Goal: Task Accomplishment & Management: Manage account settings

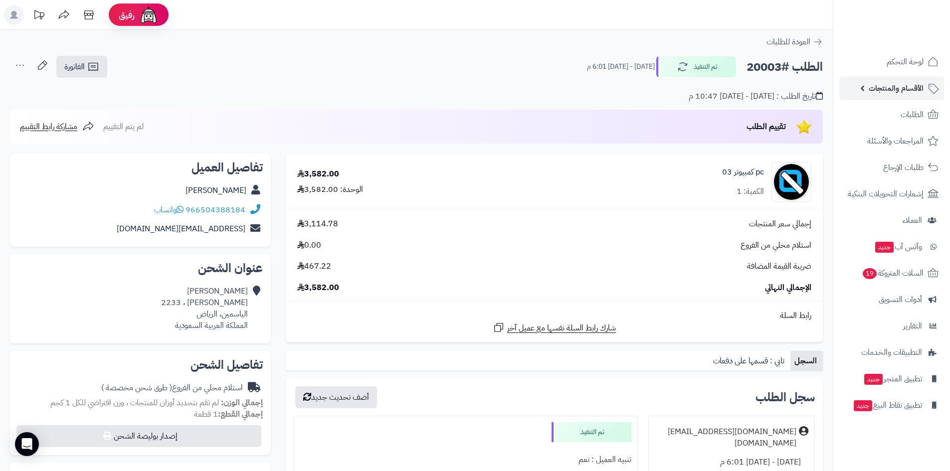
click at [894, 91] on span "الأقسام والمنتجات" at bounding box center [896, 88] width 55 height 14
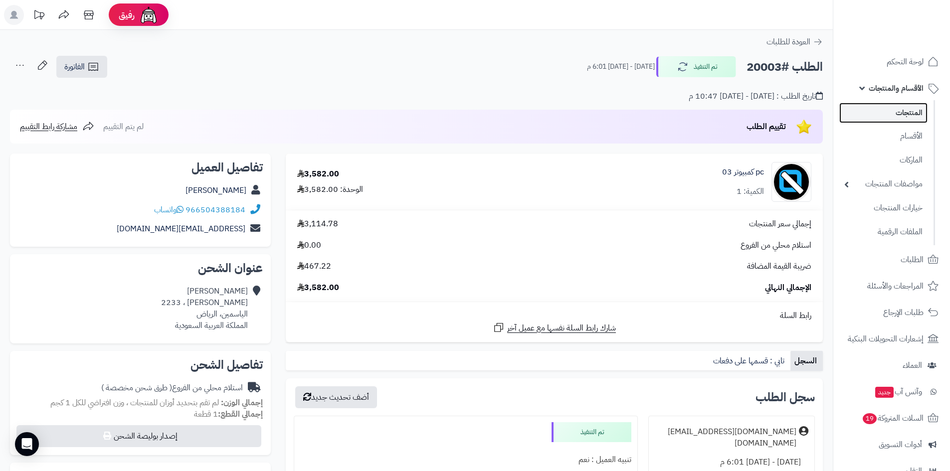
click at [907, 108] on link "المنتجات" at bounding box center [883, 113] width 88 height 20
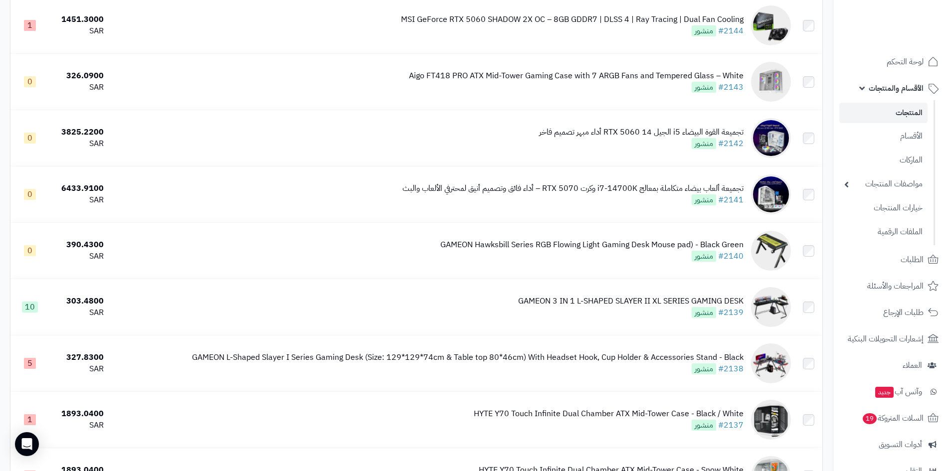
scroll to position [5402, 0]
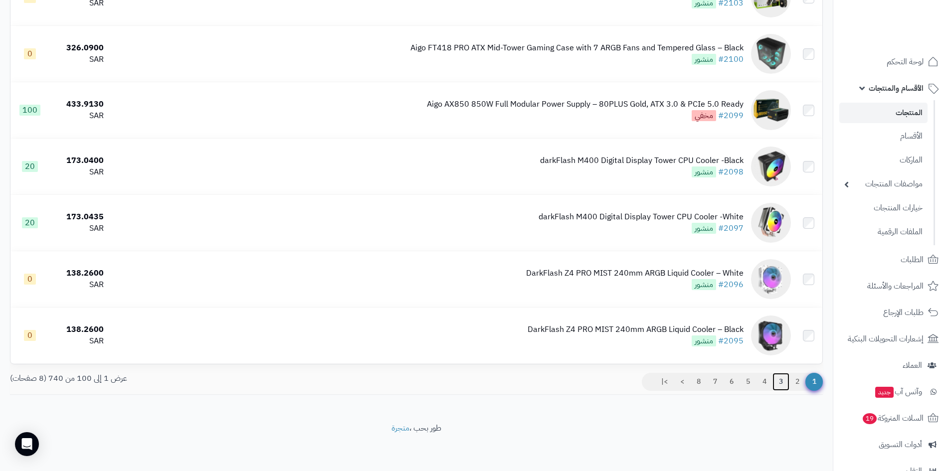
click at [781, 379] on link "3" at bounding box center [780, 382] width 17 height 18
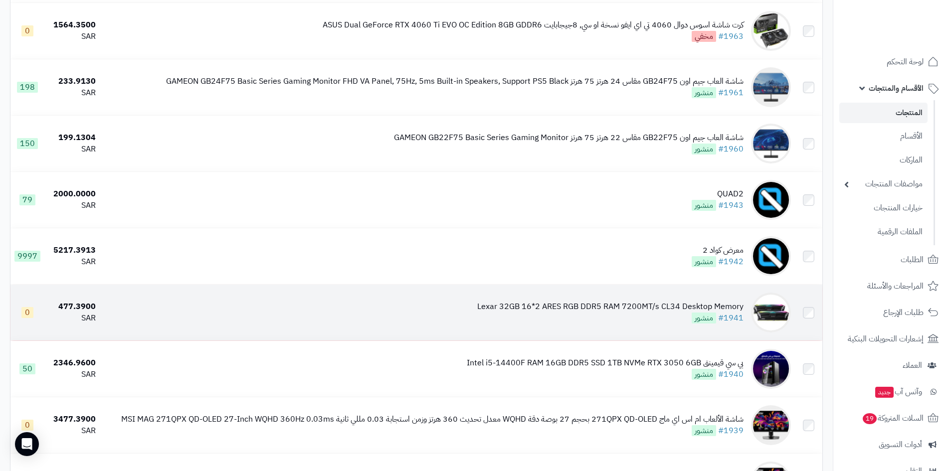
scroll to position [249, 0]
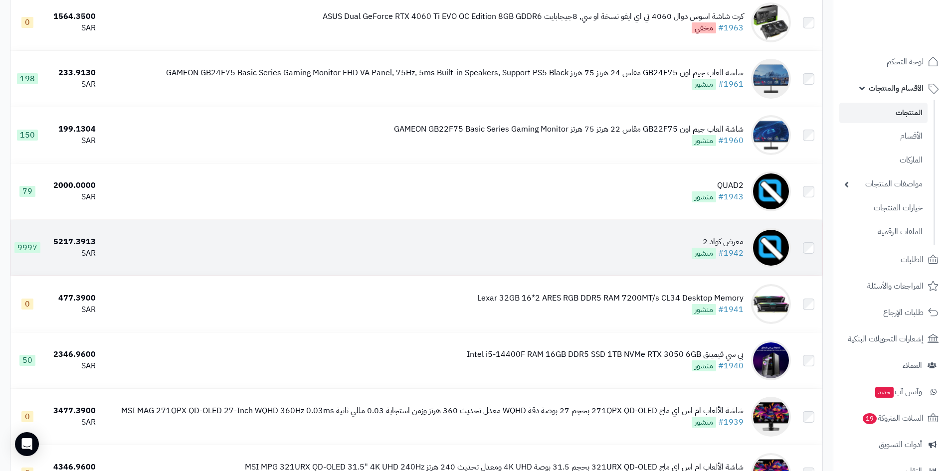
click at [652, 248] on td "معرض كواد 2 #1942 منشور" at bounding box center [447, 248] width 695 height 56
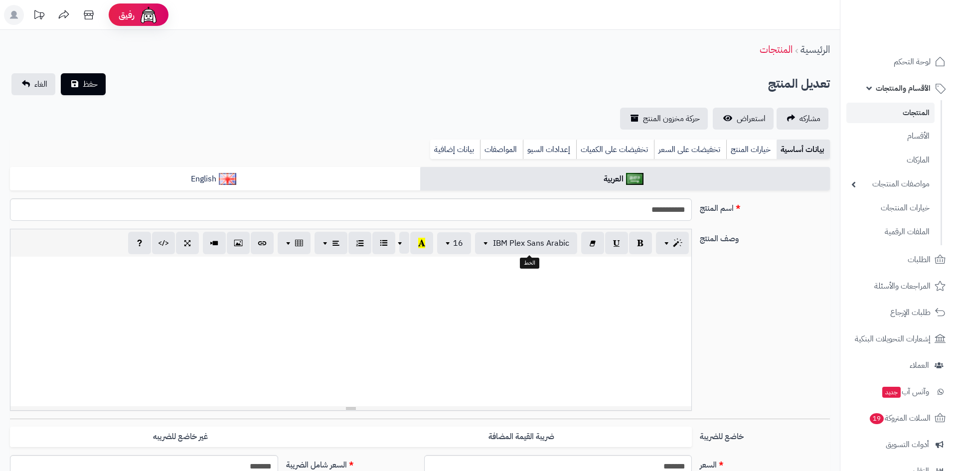
select select
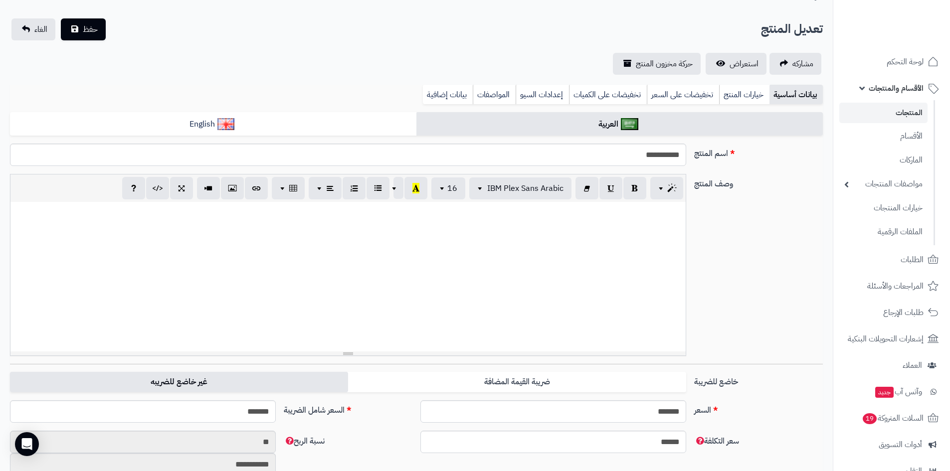
scroll to position [100, 0]
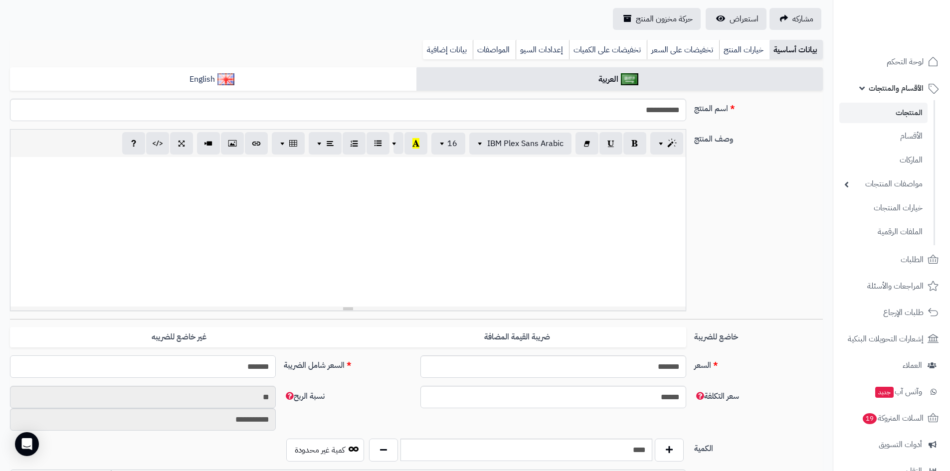
click at [230, 368] on input "*******" at bounding box center [143, 367] width 266 height 22
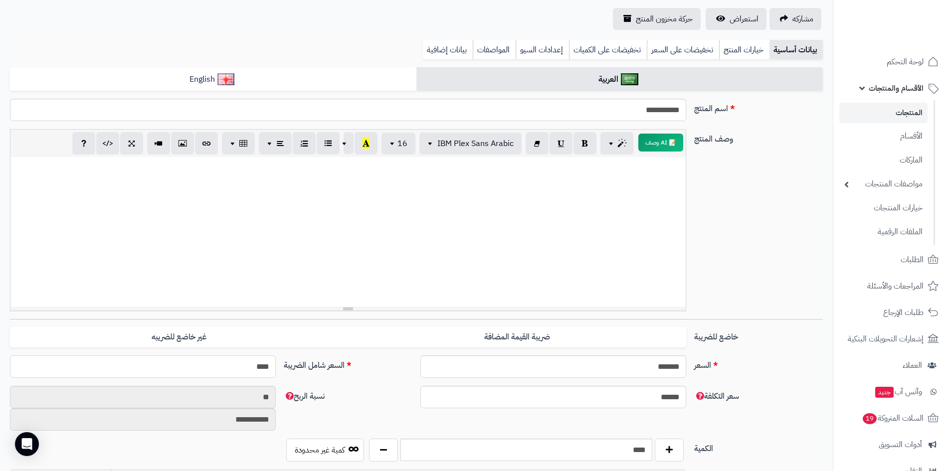
type input "*****"
type input "**********"
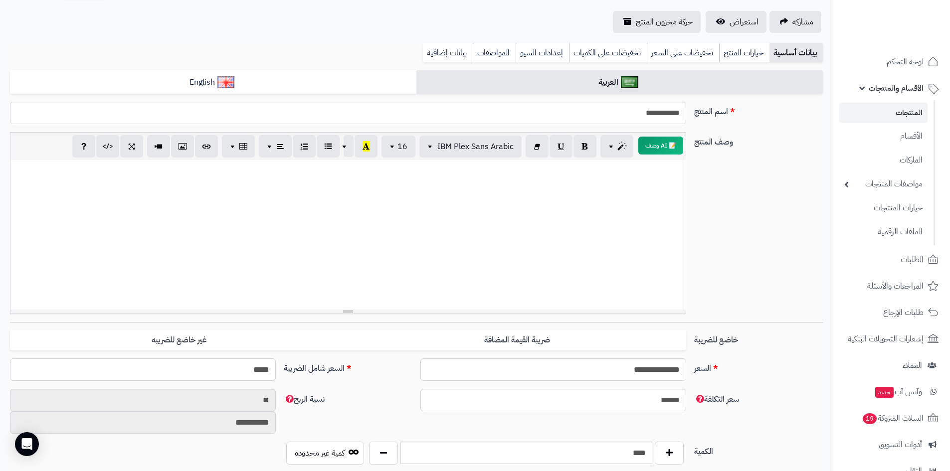
scroll to position [0, 0]
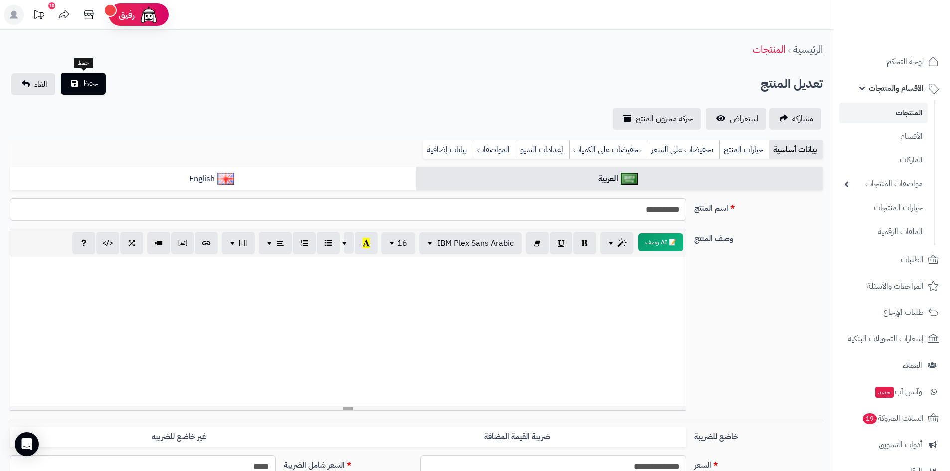
type input "*****"
click at [93, 87] on span "حفظ" at bounding box center [90, 84] width 15 height 12
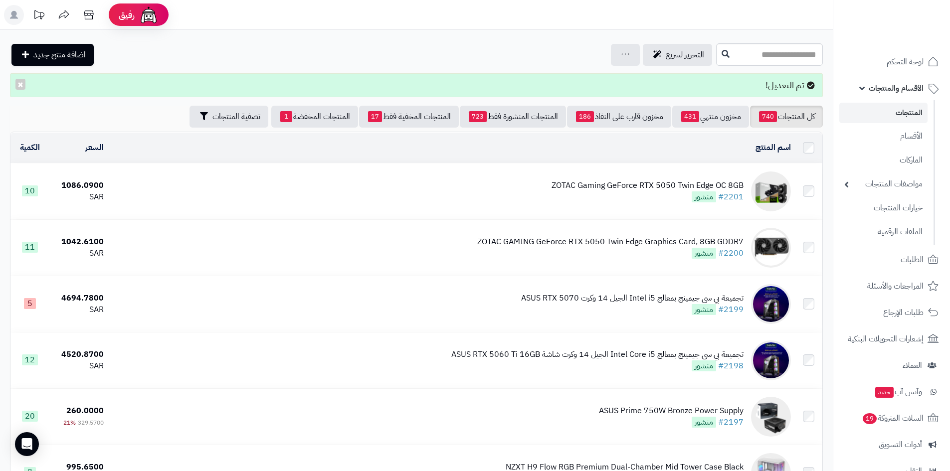
click at [898, 112] on link "المنتجات" at bounding box center [883, 113] width 88 height 20
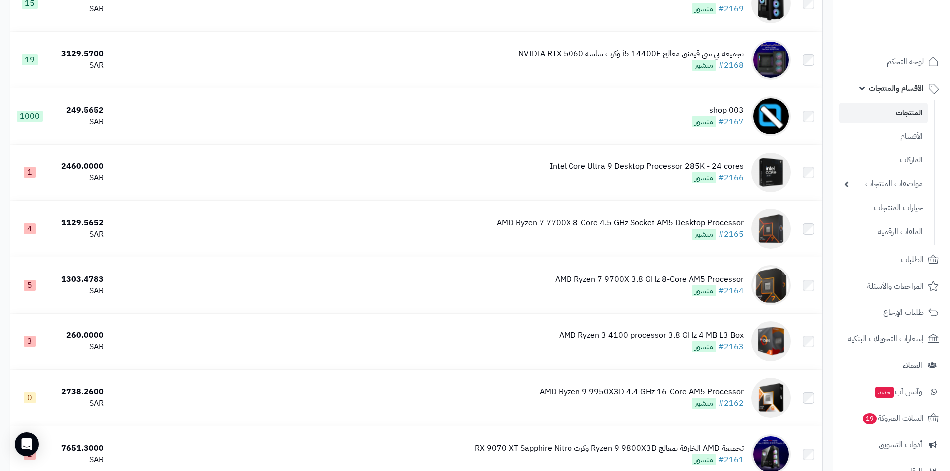
scroll to position [5402, 0]
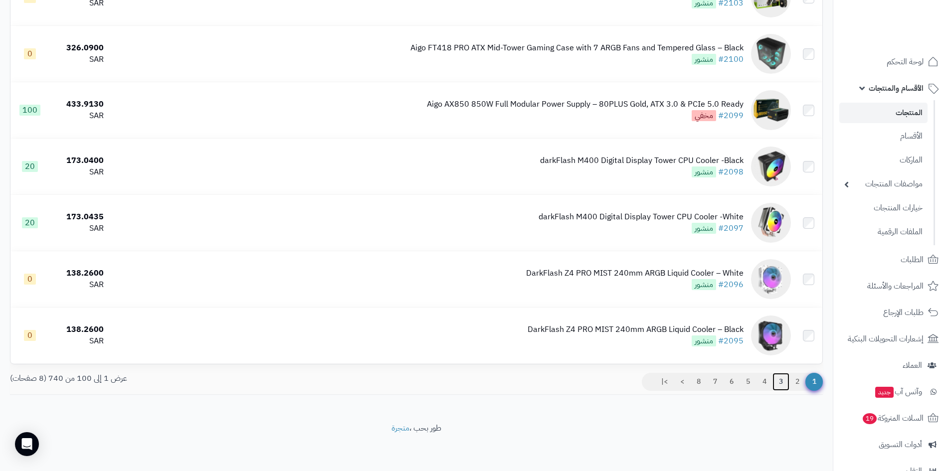
click at [783, 381] on link "3" at bounding box center [780, 382] width 17 height 18
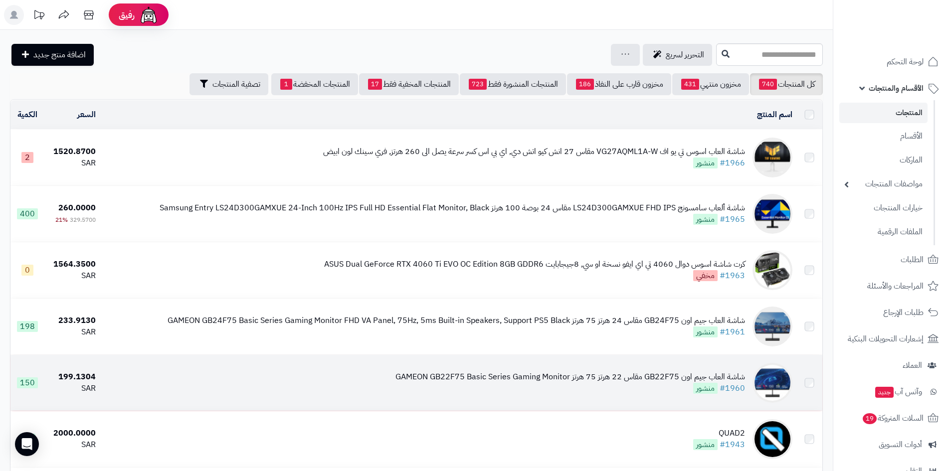
scroll to position [150, 0]
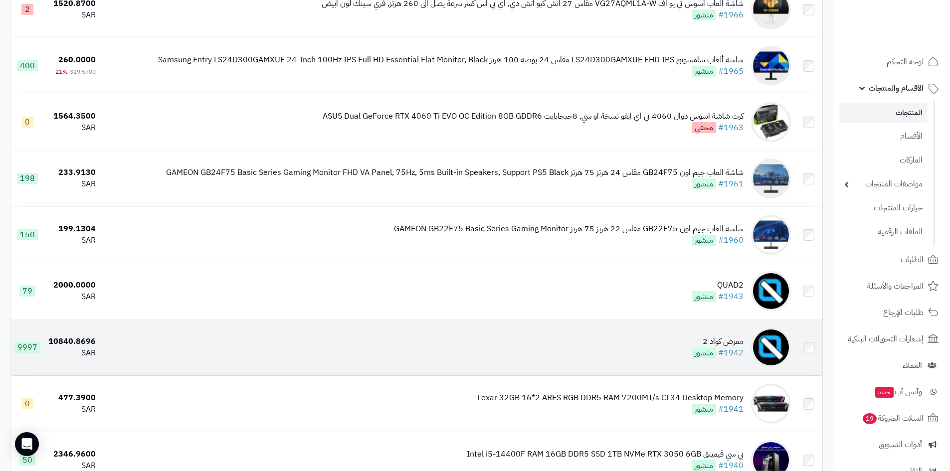
click at [666, 349] on td "معرض كواد 2 #1942 منشور" at bounding box center [447, 348] width 695 height 56
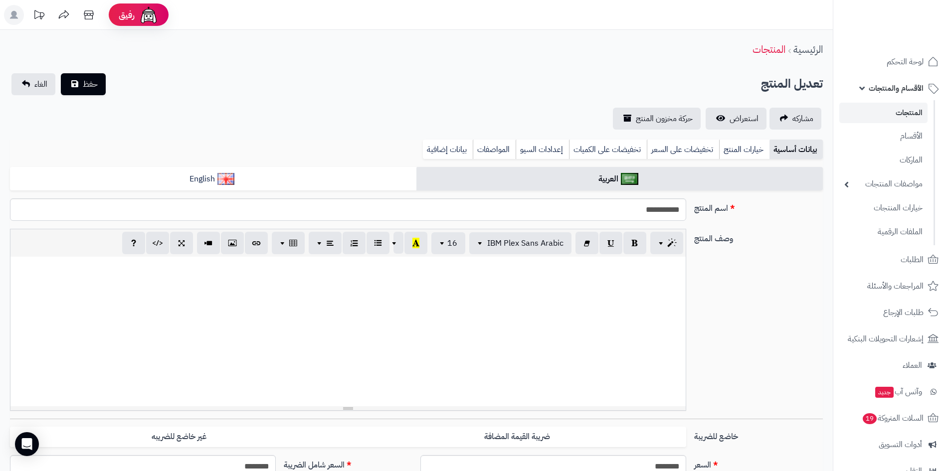
select select
click at [740, 120] on span "استعراض" at bounding box center [744, 119] width 29 height 12
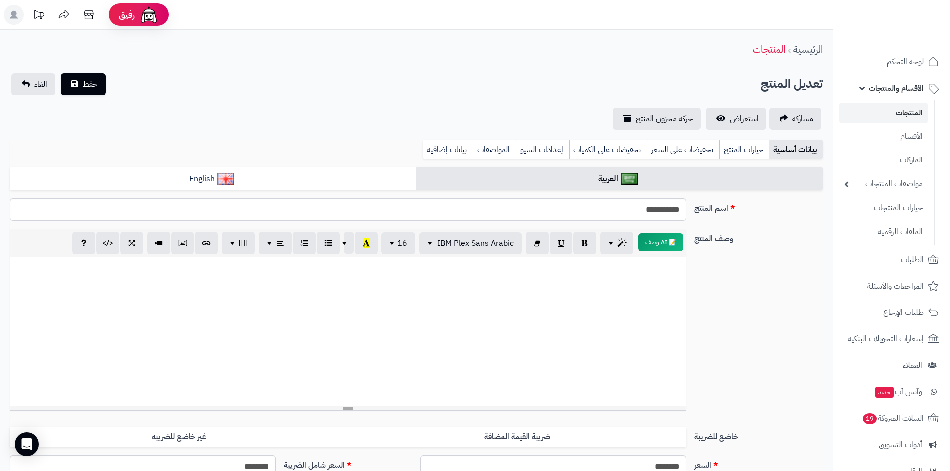
click at [898, 108] on link "المنتجات" at bounding box center [883, 113] width 88 height 20
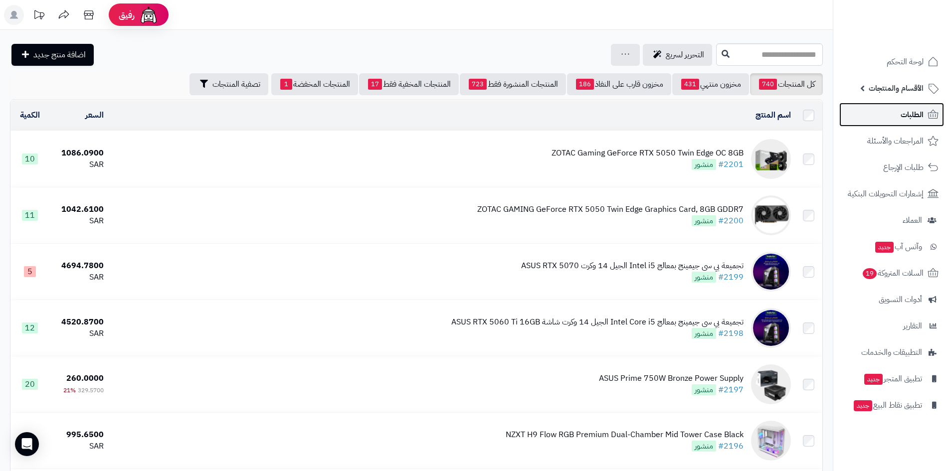
click at [903, 111] on span "الطلبات" at bounding box center [912, 115] width 23 height 14
